Goal: Transaction & Acquisition: Purchase product/service

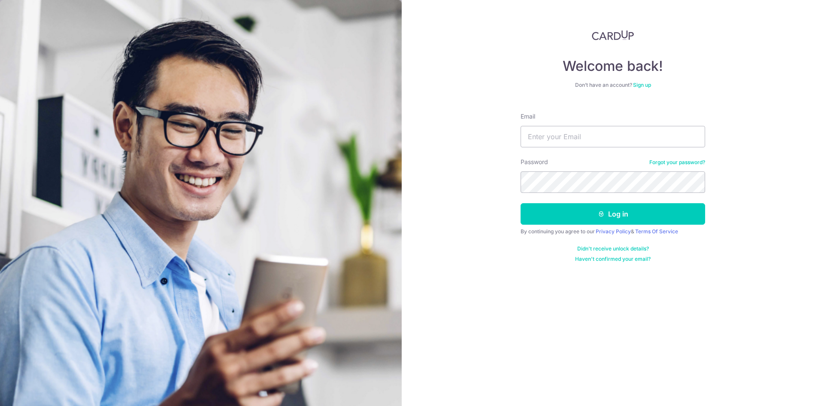
click at [640, 148] on form "Email Password Forgot your password? Log in By continuing you agree to our Priv…" at bounding box center [613, 184] width 185 height 157
click at [629, 139] on input "Email" at bounding box center [613, 136] width 185 height 21
type input "[EMAIL_ADDRESS][DOMAIN_NAME]"
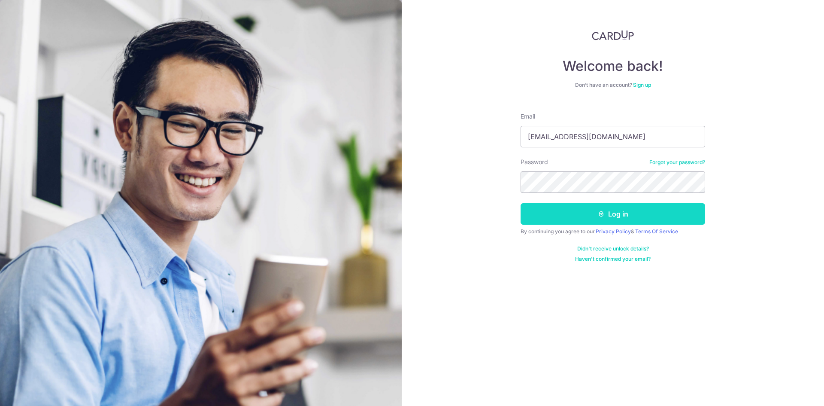
click at [648, 214] on button "Log in" at bounding box center [613, 213] width 185 height 21
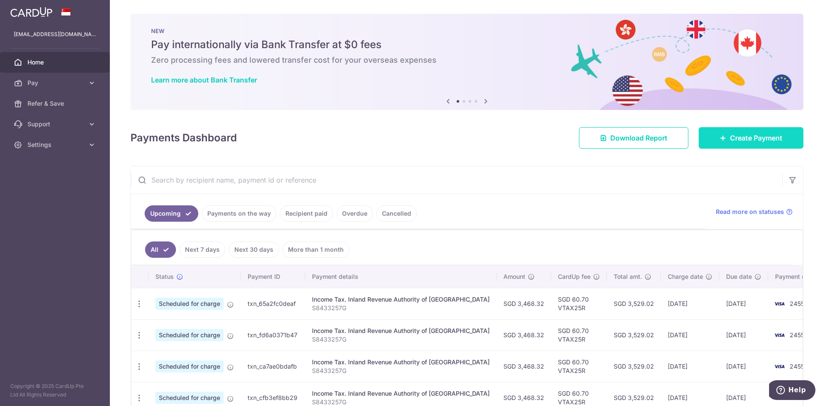
click at [731, 137] on span "Create Payment" at bounding box center [756, 138] width 52 height 10
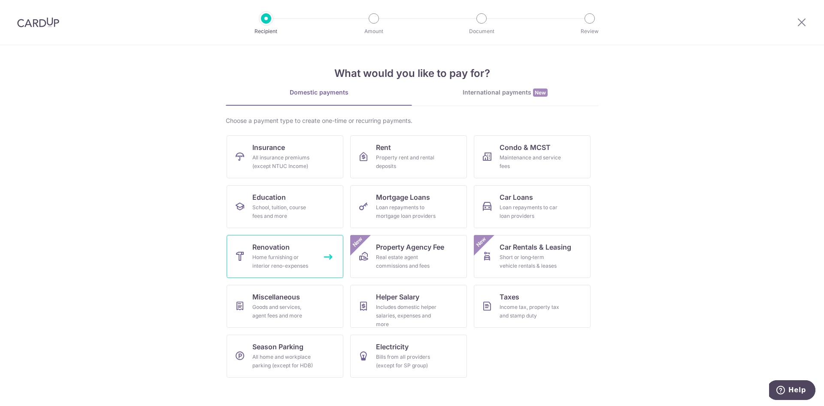
click at [305, 260] on div "Home furnishing or interior reno-expenses" at bounding box center [283, 261] width 62 height 17
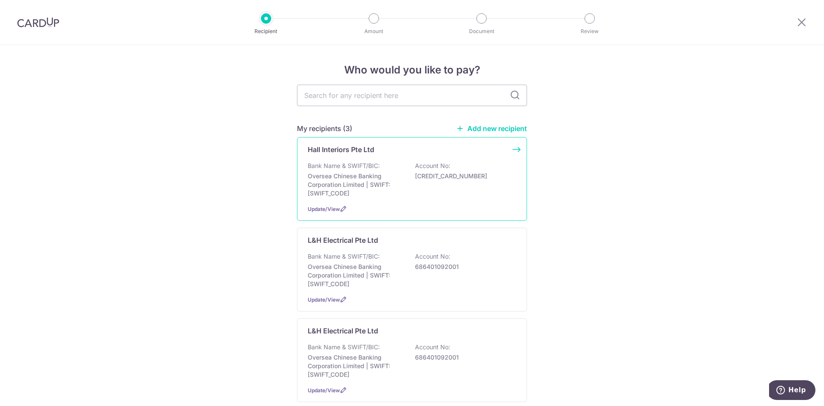
click at [394, 195] on p "Oversea Chinese Banking Corporation Limited | SWIFT: OCBCSGSGXXX" at bounding box center [356, 185] width 96 height 26
click at [404, 167] on div "Bank Name & SWIFT/BIC: Oversea Chinese Banking Corporation Limited | SWIFT: OCB…" at bounding box center [412, 179] width 209 height 36
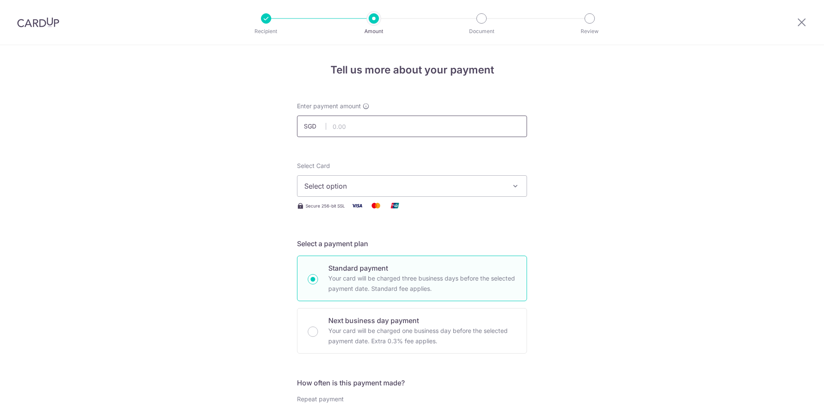
click at [383, 128] on input "text" at bounding box center [412, 125] width 230 height 21
type input "16,510.23"
click at [419, 179] on button "Select option" at bounding box center [412, 185] width 230 height 21
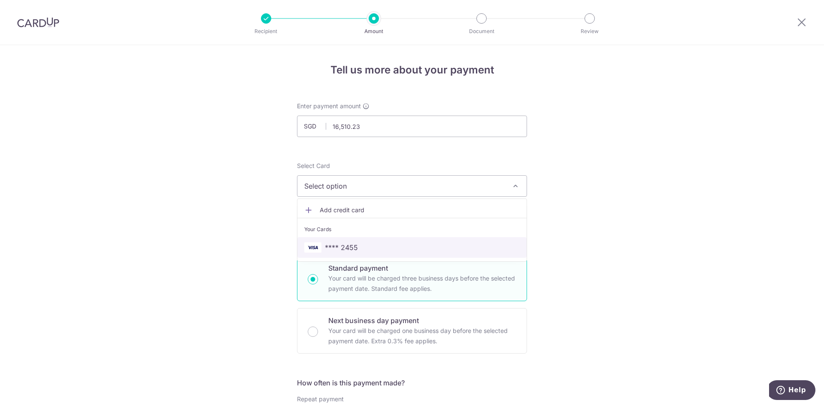
click at [404, 245] on span "**** 2455" at bounding box center [411, 247] width 215 height 10
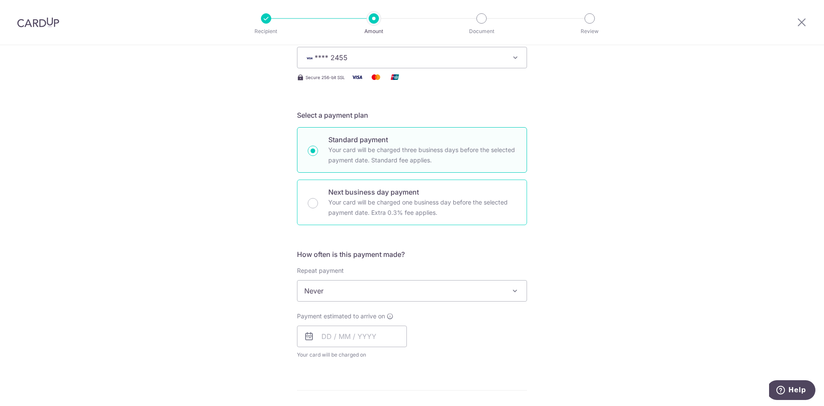
scroll to position [129, 0]
click at [370, 336] on input "text" at bounding box center [352, 335] width 110 height 21
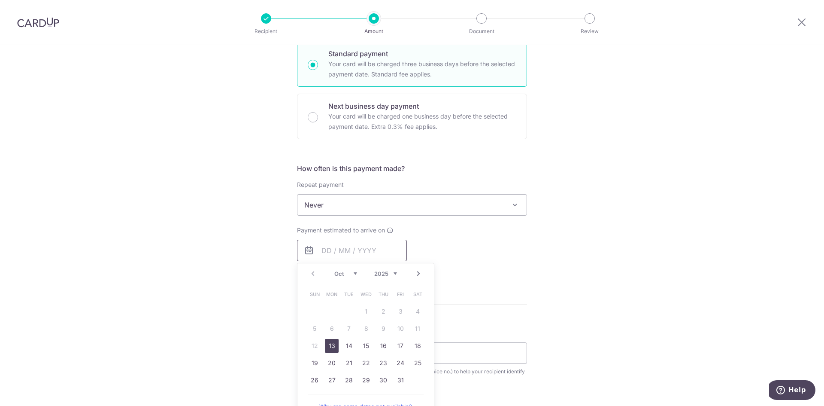
scroll to position [215, 0]
click at [325, 349] on link "13" at bounding box center [332, 345] width 14 height 14
type input "[DATE]"
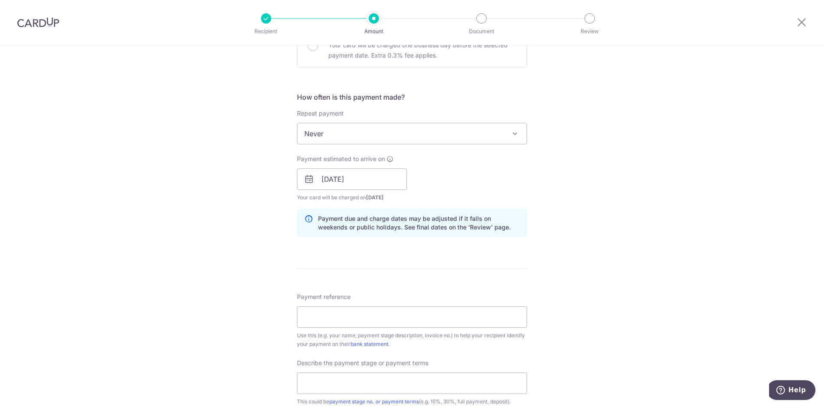
scroll to position [300, 0]
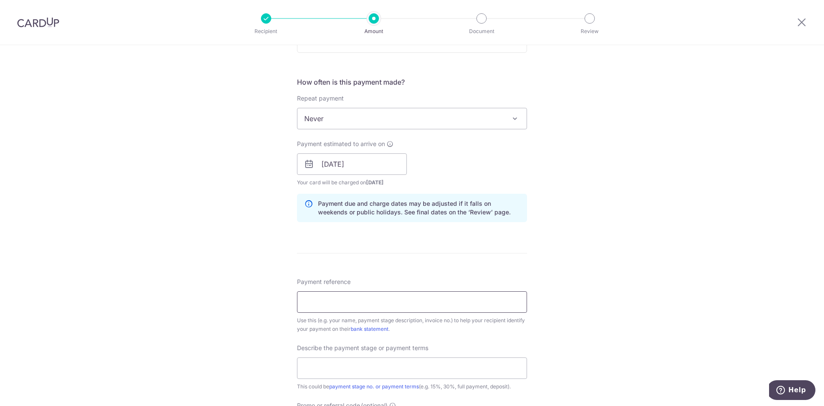
click at [390, 312] on input "Payment reference" at bounding box center [412, 301] width 230 height 21
click at [434, 298] on input "HI-201-10201 OHV3105ShermaineT-20%" at bounding box center [412, 301] width 230 height 21
click at [412, 302] on input "HI-201-10201 OHV3105Shermaine 35%VO" at bounding box center [412, 301] width 230 height 21
click at [444, 302] on input "HI-201-10201 OHV3105Shermaine35%VO" at bounding box center [412, 301] width 230 height 21
click at [414, 300] on input "HI-201-10201 OHV3105Shermaine35%VO2" at bounding box center [412, 301] width 230 height 21
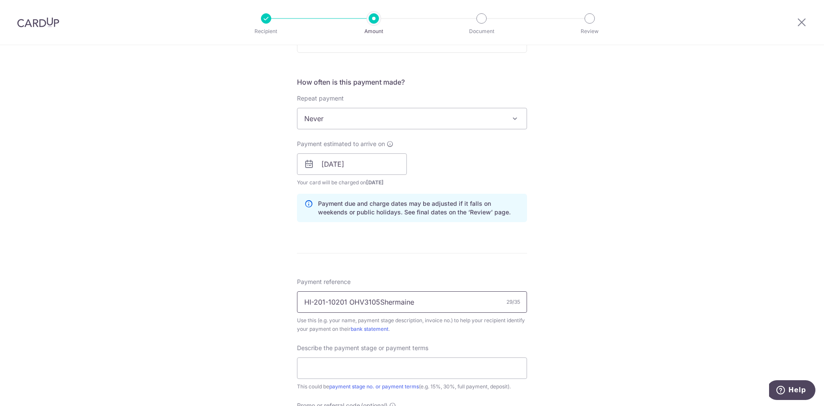
type input "HI-201-10201 OHV3105Shermaine"
click at [473, 346] on div "Describe the payment stage or payment terms This could be payment stage no. or …" at bounding box center [412, 366] width 230 height 47
click at [449, 376] on input "text" at bounding box center [412, 367] width 230 height 21
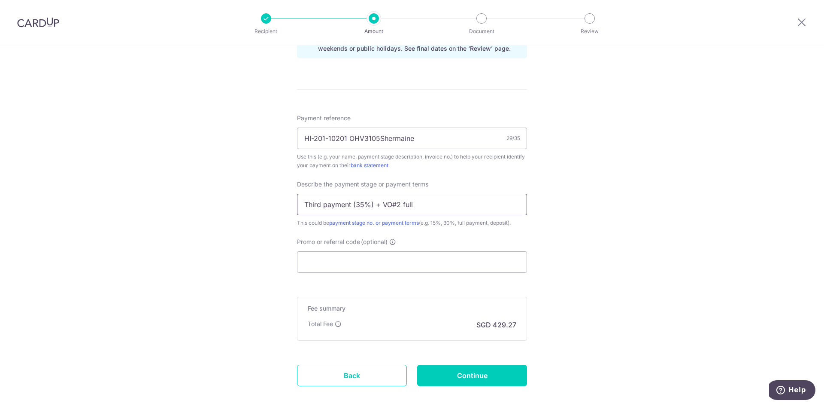
scroll to position [472, 0]
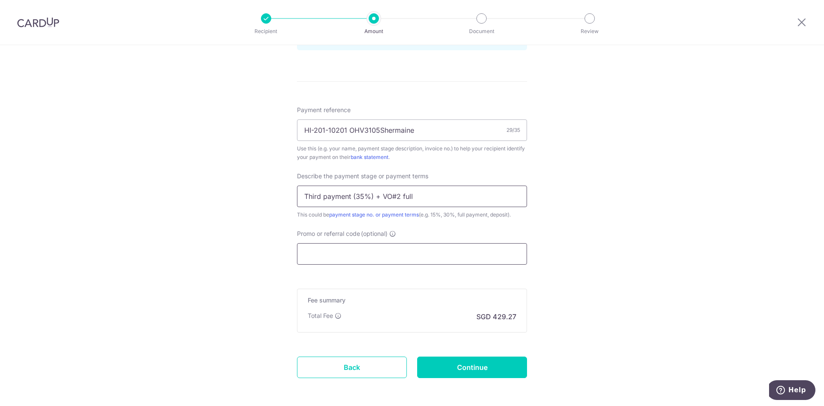
type input "Third payment (35%) + VO#2 full"
click at [370, 251] on input "Promo or referral code (optional)" at bounding box center [412, 253] width 230 height 21
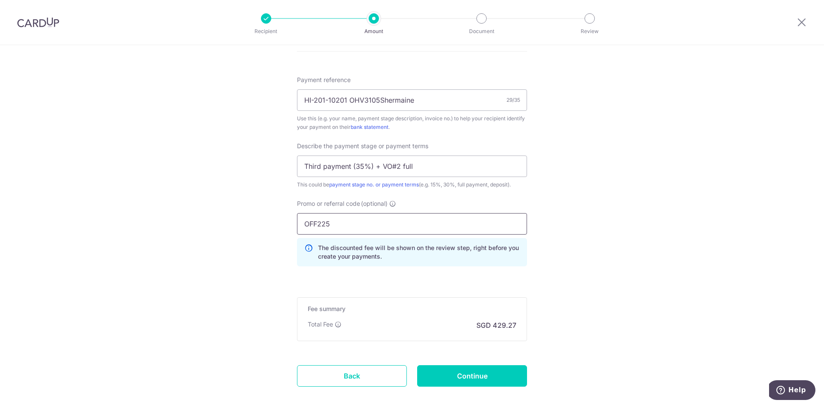
scroll to position [515, 0]
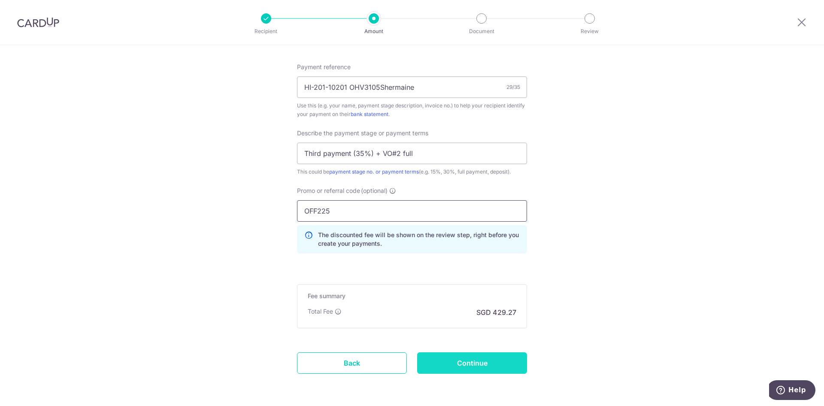
type input "OFF225"
click at [467, 357] on input "Continue" at bounding box center [472, 362] width 110 height 21
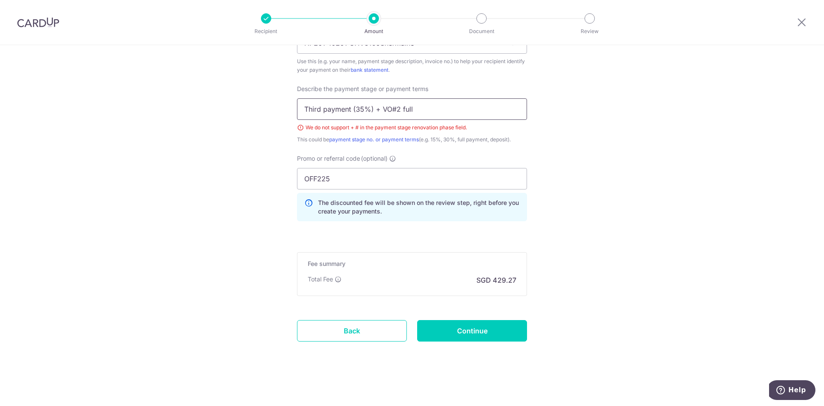
click at [391, 106] on input "Third payment (35%) + VO#2 full" at bounding box center [412, 108] width 230 height 21
click at [379, 107] on input "Third payment (35%) + VO2 full" at bounding box center [412, 108] width 230 height 21
type input "Third payment (35%) and VO2 full"
click at [482, 326] on input "Continue" at bounding box center [472, 330] width 110 height 21
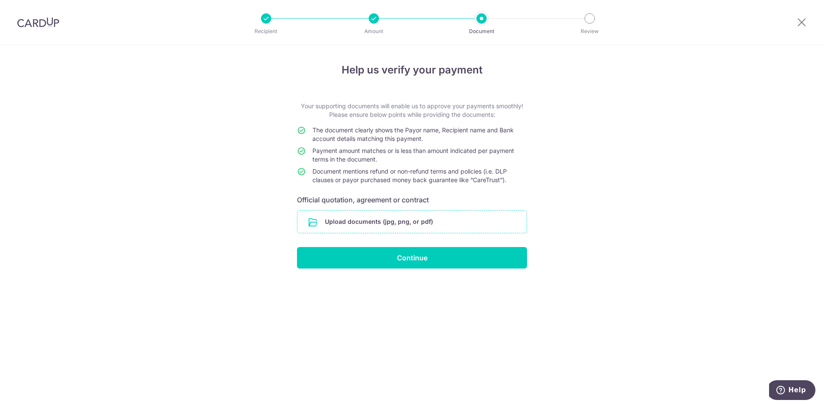
click at [363, 219] on input "file" at bounding box center [411, 221] width 229 height 22
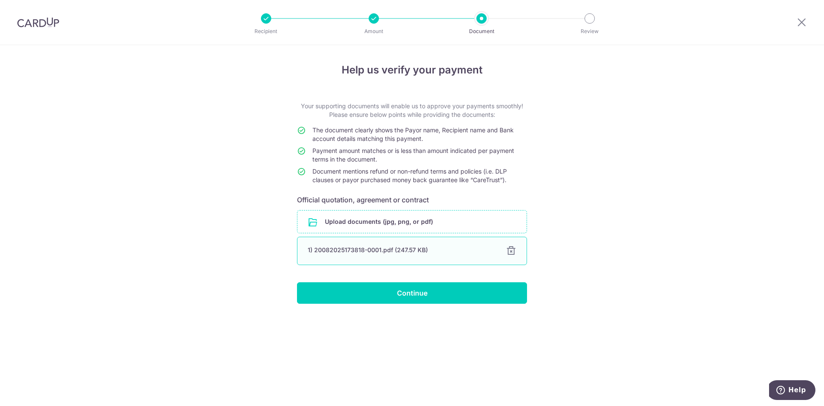
click at [397, 246] on div "1) 20082025173818-0001.pdf (247.57 KB)" at bounding box center [402, 250] width 188 height 9
click at [388, 249] on div "1) 20082025173818-0001.pdf (247.57 KB)" at bounding box center [402, 250] width 188 height 9
click at [331, 248] on div "1) 20082025173818-0001.pdf (247.57 KB)" at bounding box center [402, 250] width 188 height 9
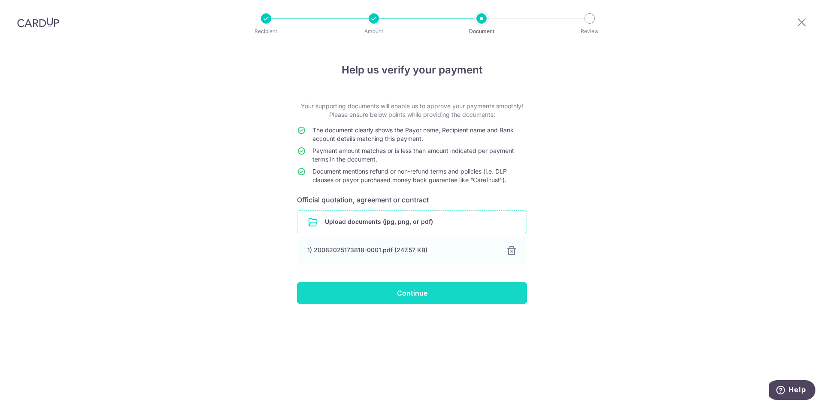
click at [380, 290] on input "Continue" at bounding box center [412, 292] width 230 height 21
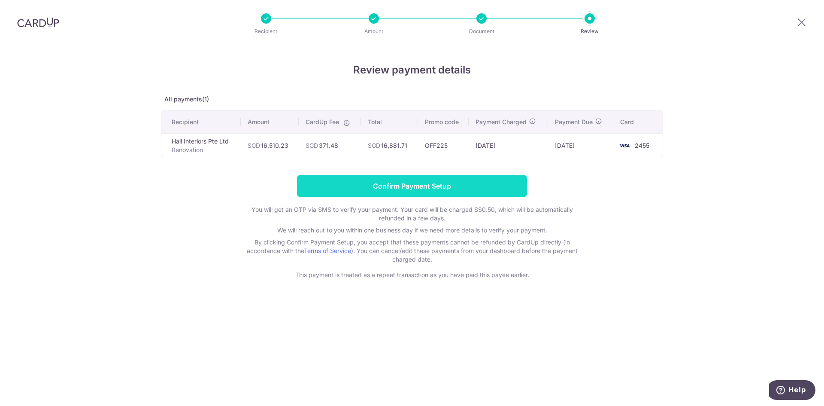
click at [476, 184] on input "Confirm Payment Setup" at bounding box center [412, 185] width 230 height 21
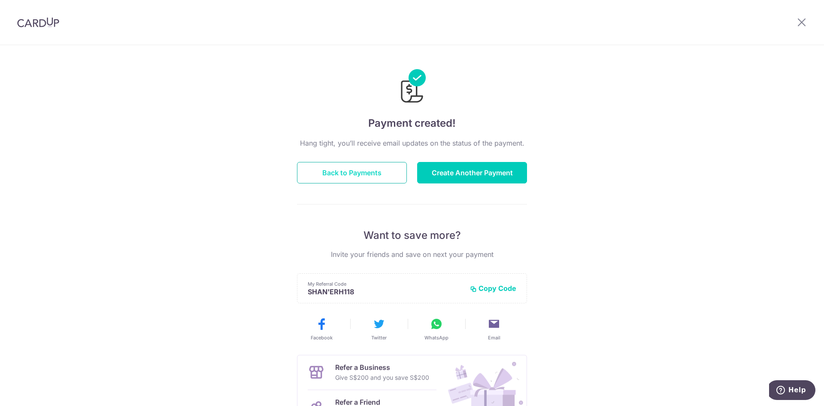
click at [352, 173] on button "Back to Payments" at bounding box center [352, 172] width 110 height 21
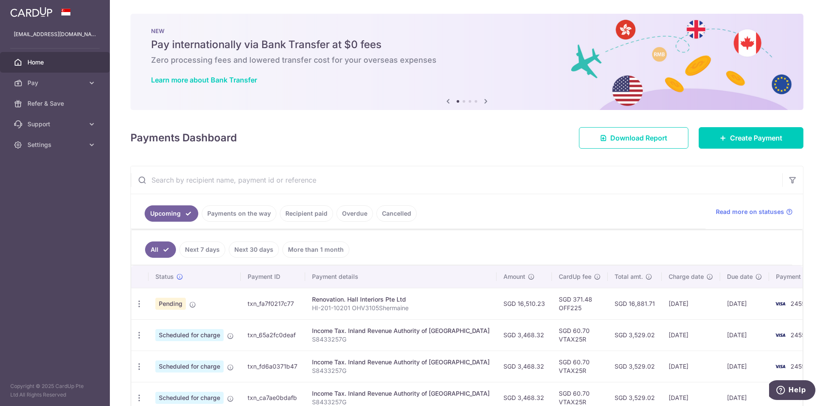
click at [326, 311] on p "HI-201-10201 OHV3105Shermaine" at bounding box center [401, 307] width 178 height 9
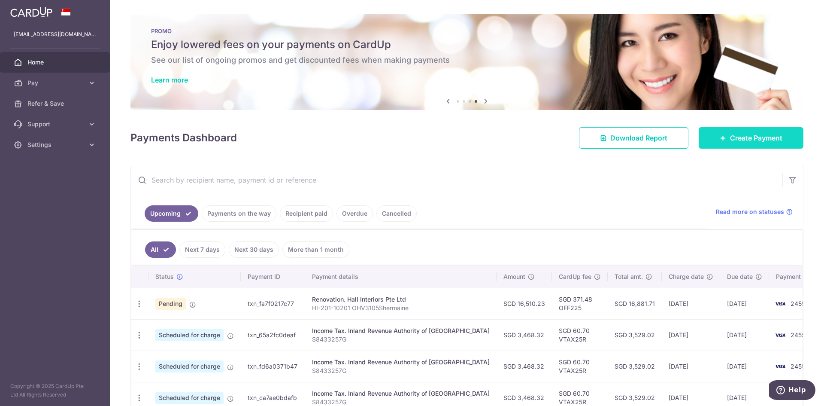
click at [744, 138] on span "Create Payment" at bounding box center [756, 138] width 52 height 10
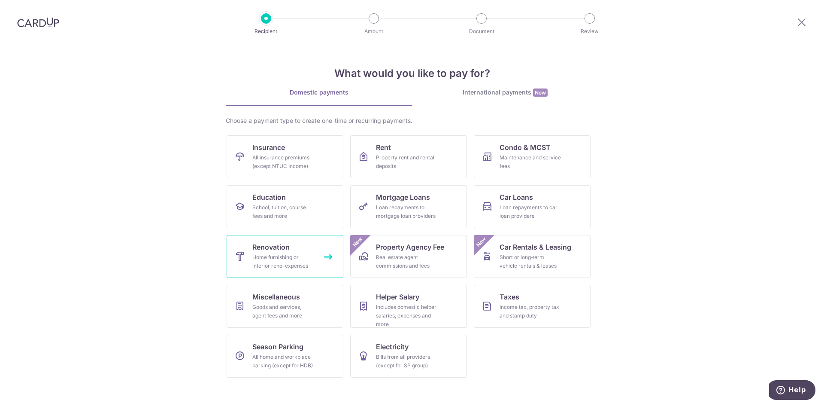
click at [292, 246] on link "Renovation Home furnishing or interior reno-expenses" at bounding box center [285, 256] width 117 height 43
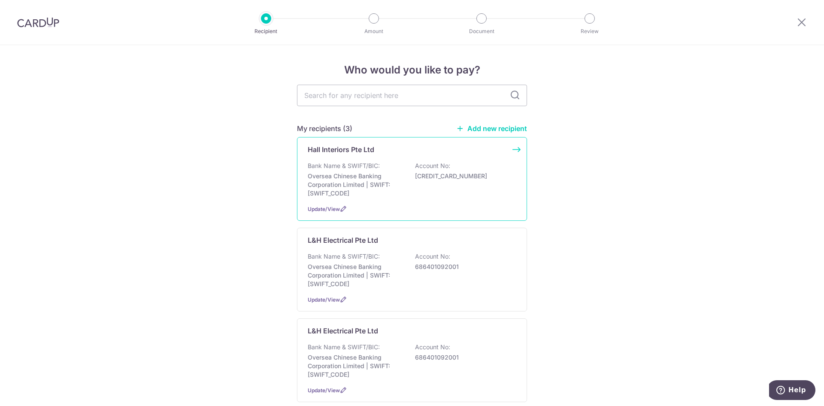
click at [392, 175] on p "Oversea Chinese Banking Corporation Limited | SWIFT: [SWIFT_CODE]" at bounding box center [356, 185] width 96 height 26
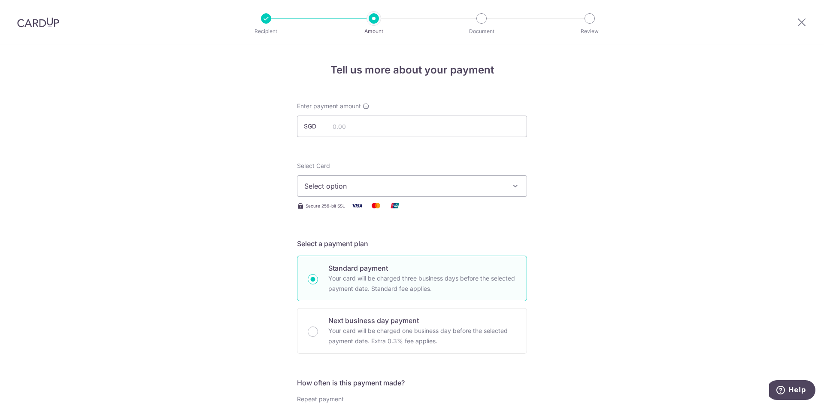
click at [361, 127] on input "text" at bounding box center [412, 125] width 230 height 21
type input "1,930.39"
click at [493, 257] on div "Standard payment Your card will be charged three business days before the selec…" at bounding box center [412, 278] width 230 height 46
radio input "true"
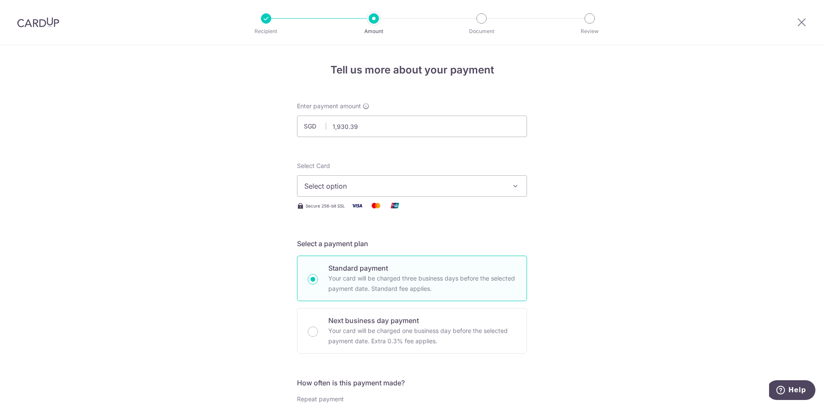
click at [394, 189] on span "Select option" at bounding box center [404, 186] width 200 height 10
click at [376, 246] on span "**** 2455" at bounding box center [411, 247] width 215 height 10
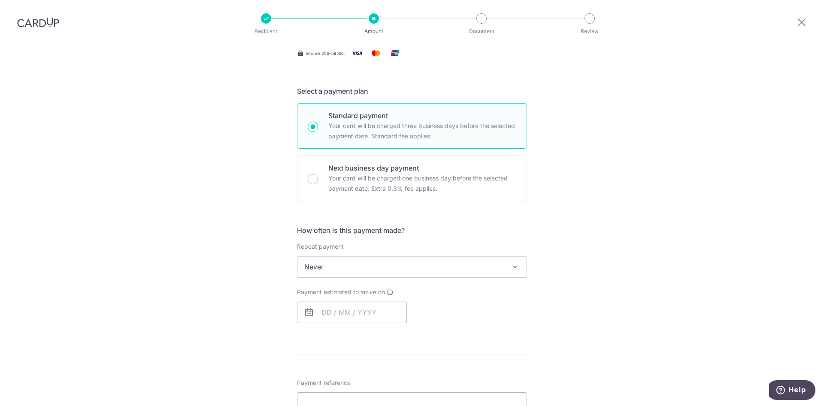
scroll to position [172, 0]
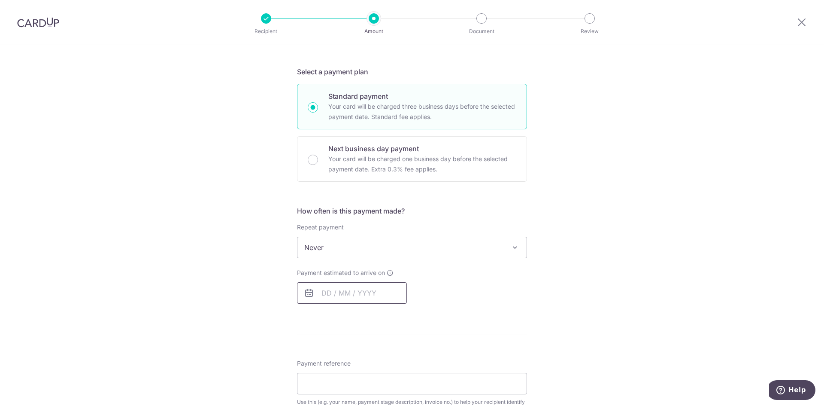
click at [379, 291] on input "text" at bounding box center [352, 292] width 110 height 21
click at [330, 387] on link "13" at bounding box center [332, 388] width 14 height 14
type input "13/10/2025"
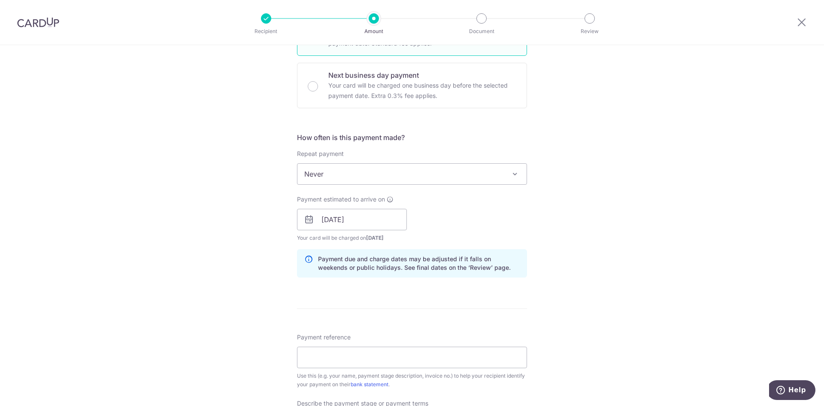
scroll to position [300, 0]
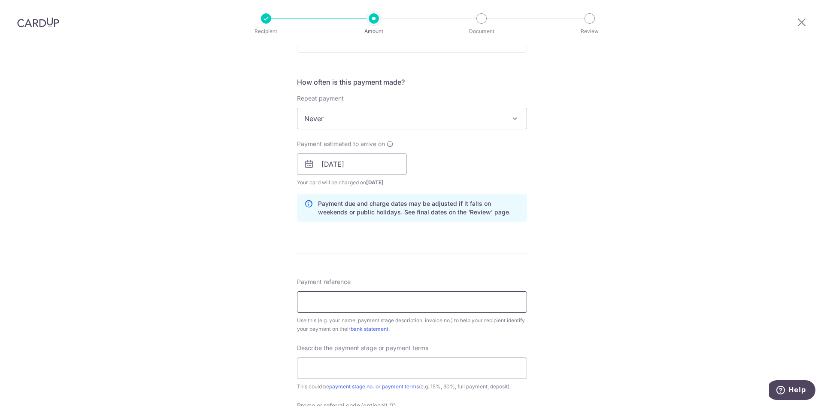
click at [388, 303] on input "Payment reference" at bounding box center [412, 301] width 230 height 21
click at [466, 301] on input "HI-201-10201 OHV3105Shermaine" at bounding box center [412, 301] width 230 height 21
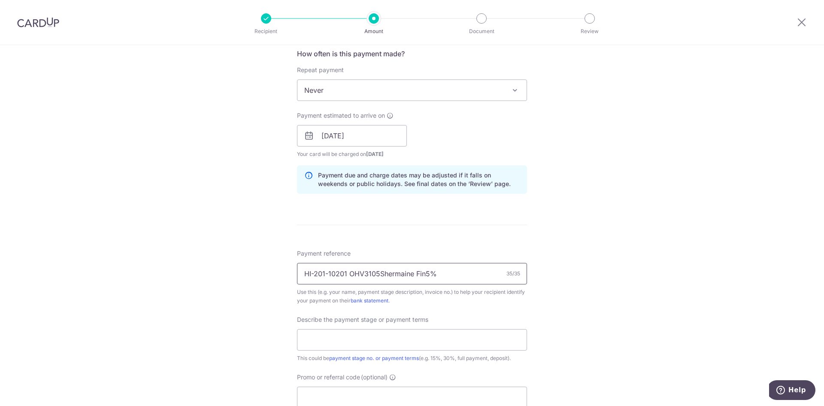
scroll to position [343, 0]
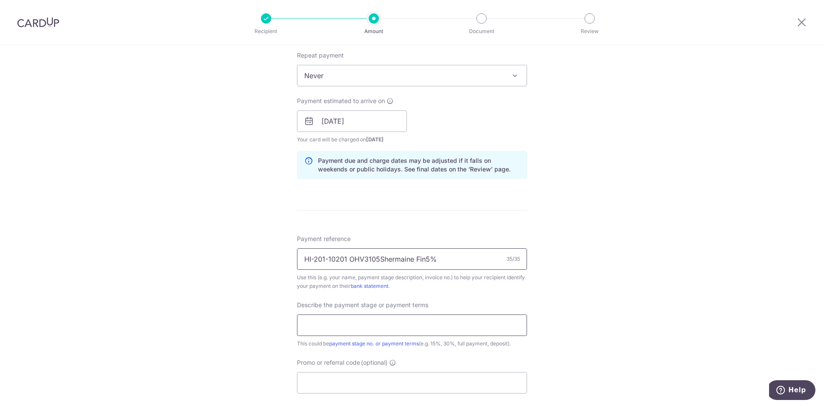
type input "HI-201-10201 OHV3105Shermaine Fin5%"
click at [389, 320] on input "text" at bounding box center [412, 324] width 230 height 21
type input "F"
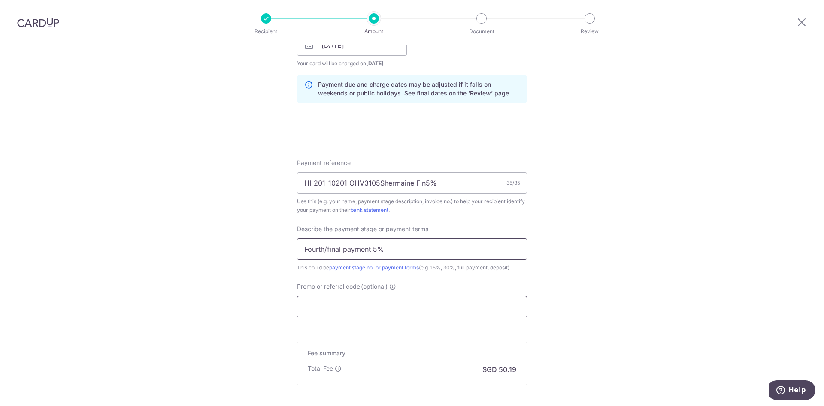
scroll to position [429, 0]
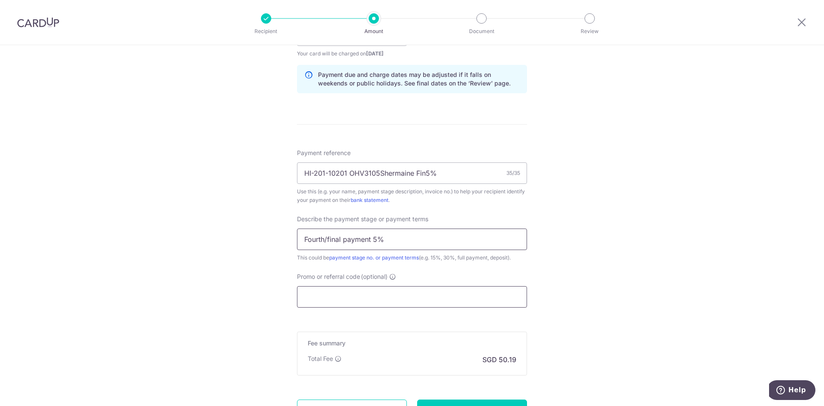
type input "Fourth/final payment 5%"
click at [376, 299] on input "Promo or referral code (optional)" at bounding box center [412, 296] width 230 height 21
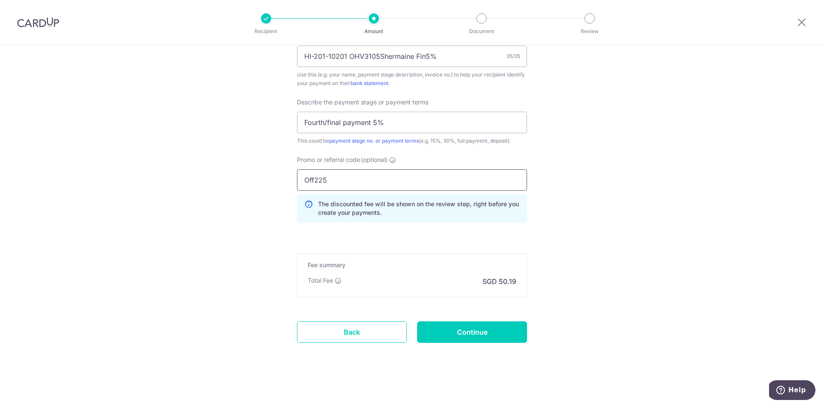
scroll to position [547, 0]
type input "Off225"
click at [461, 332] on input "Continue" at bounding box center [472, 330] width 110 height 21
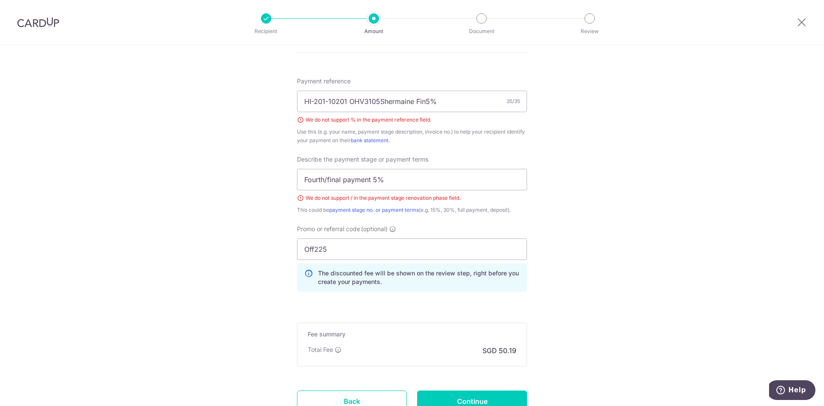
scroll to position [485, 0]
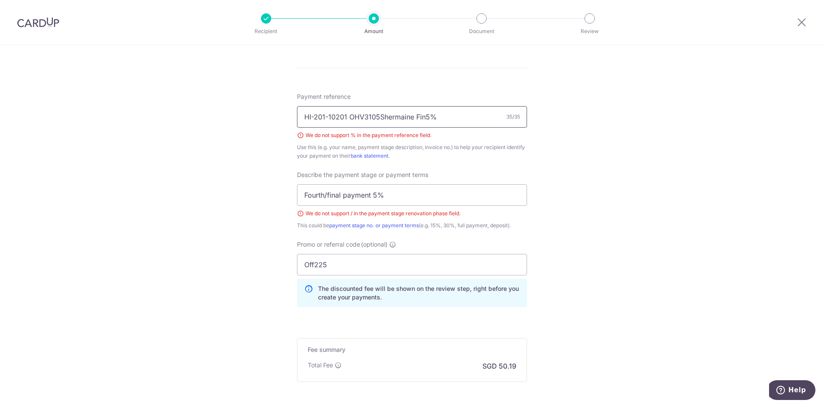
click at [435, 117] on input "HI-201-10201 OHV3105Shermaine Fin5%" at bounding box center [412, 116] width 230 height 21
type input "HI-201-10201 OHV3105Shermaine Fin5"
click at [466, 161] on div "Payment reference HI-201-10201 OHV3105Shermaine Fin5 34/35 We do not support % …" at bounding box center [412, 203] width 230 height 222
click at [325, 194] on input "Fourth/final payment 5%" at bounding box center [412, 194] width 230 height 21
click at [376, 195] on input "Fourth & final payment 5%" at bounding box center [412, 194] width 230 height 21
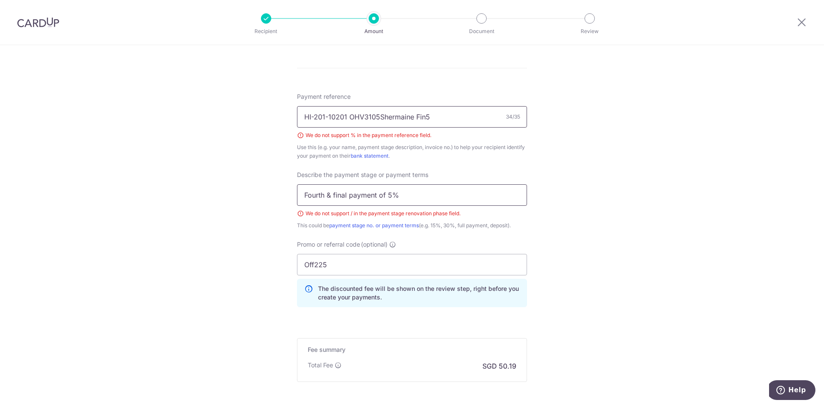
type input "Fourth & final payment of 5%"
click at [423, 117] on input "HI-201-10201 OHV3105Shermaine Fin5" at bounding box center [412, 116] width 230 height 21
type input "HI-201-10201 OHV3105Shermaine Final"
click at [447, 163] on div "Payment reference HI-201-10201 OHV3105Shermaine Final 35/35 We do not support %…" at bounding box center [412, 203] width 230 height 222
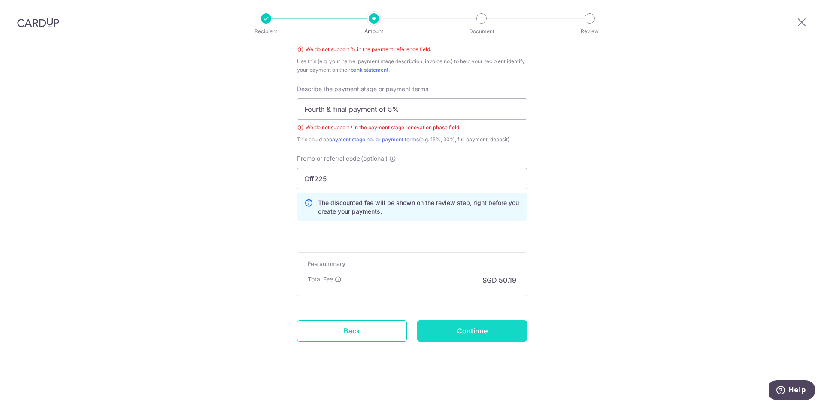
click at [473, 327] on input "Continue" at bounding box center [472, 330] width 110 height 21
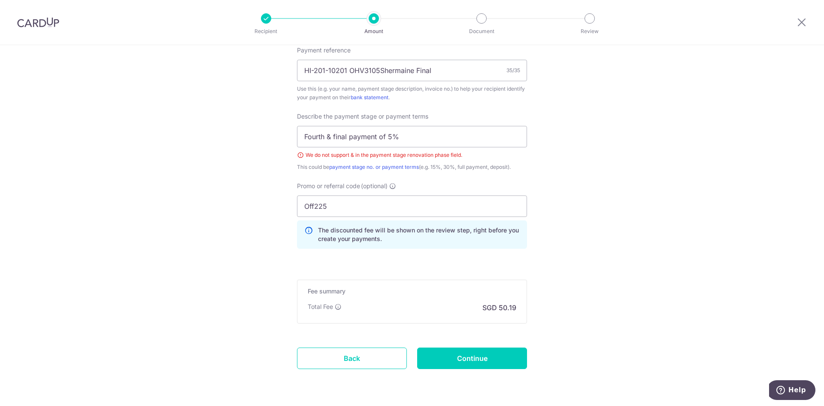
scroll to position [516, 0]
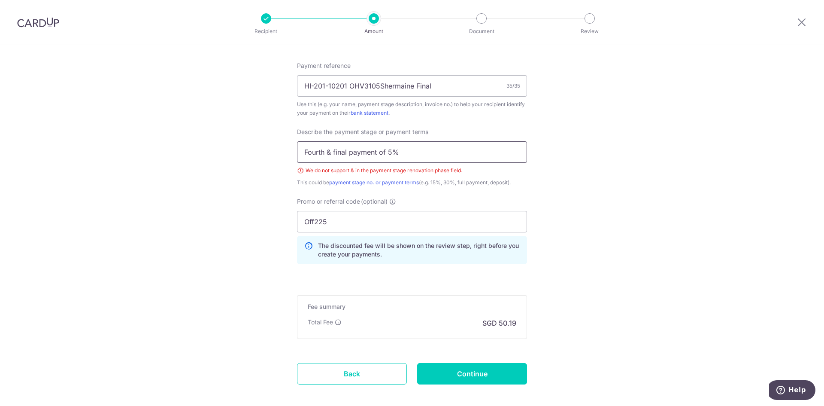
click at [329, 155] on input "Fourth & final payment of 5%" at bounding box center [412, 151] width 230 height 21
type input "Final payment of 5%"
click at [486, 372] on input "Continue" at bounding box center [472, 373] width 110 height 21
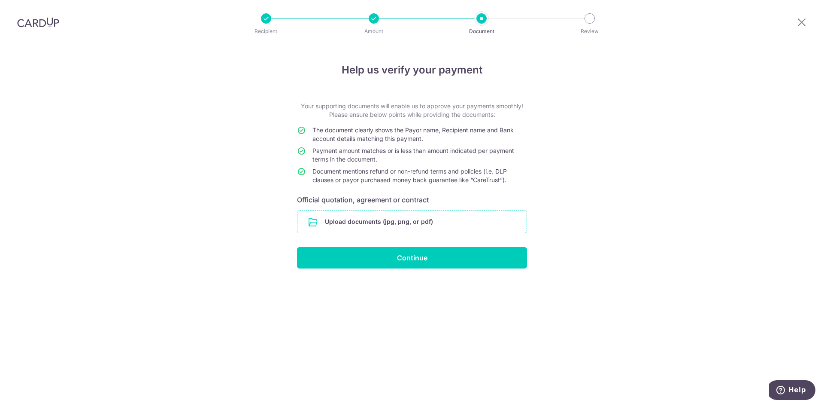
click at [381, 214] on input "file" at bounding box center [411, 221] width 229 height 22
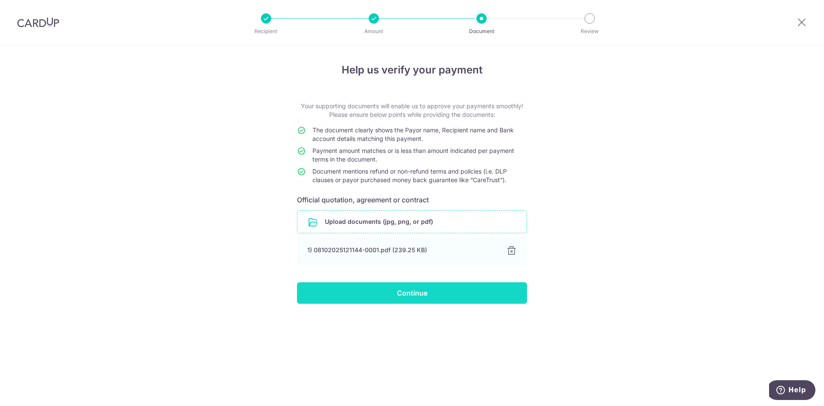
click at [401, 297] on input "Continue" at bounding box center [412, 292] width 230 height 21
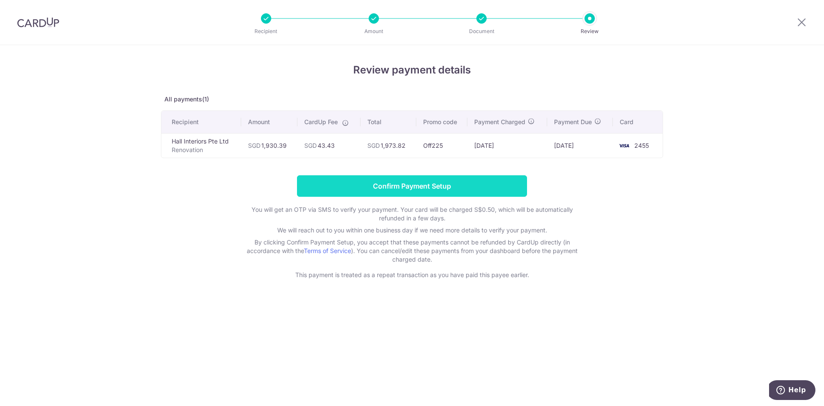
click at [446, 180] on input "Confirm Payment Setup" at bounding box center [412, 185] width 230 height 21
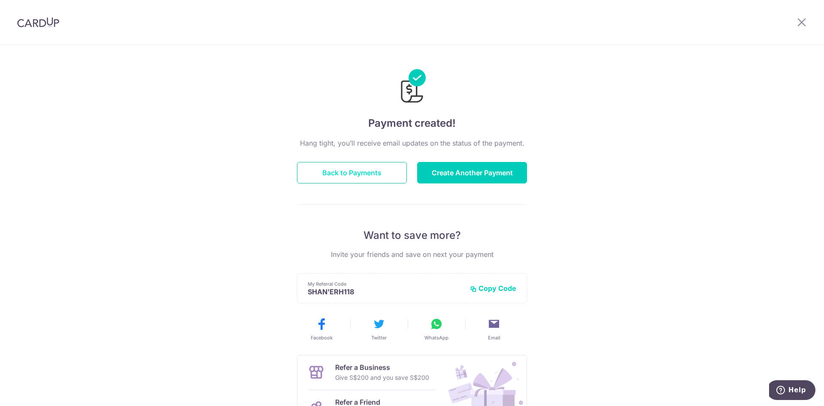
click at [372, 170] on button "Back to Payments" at bounding box center [352, 172] width 110 height 21
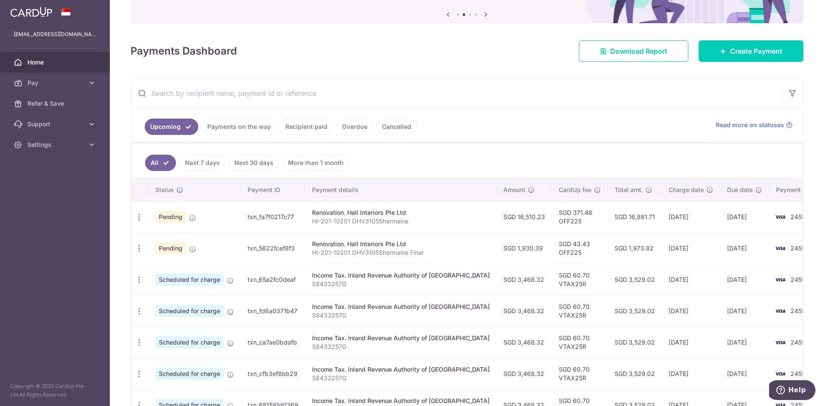
scroll to position [86, 0]
